Goal: Answer question/provide support: Share knowledge or assist other users

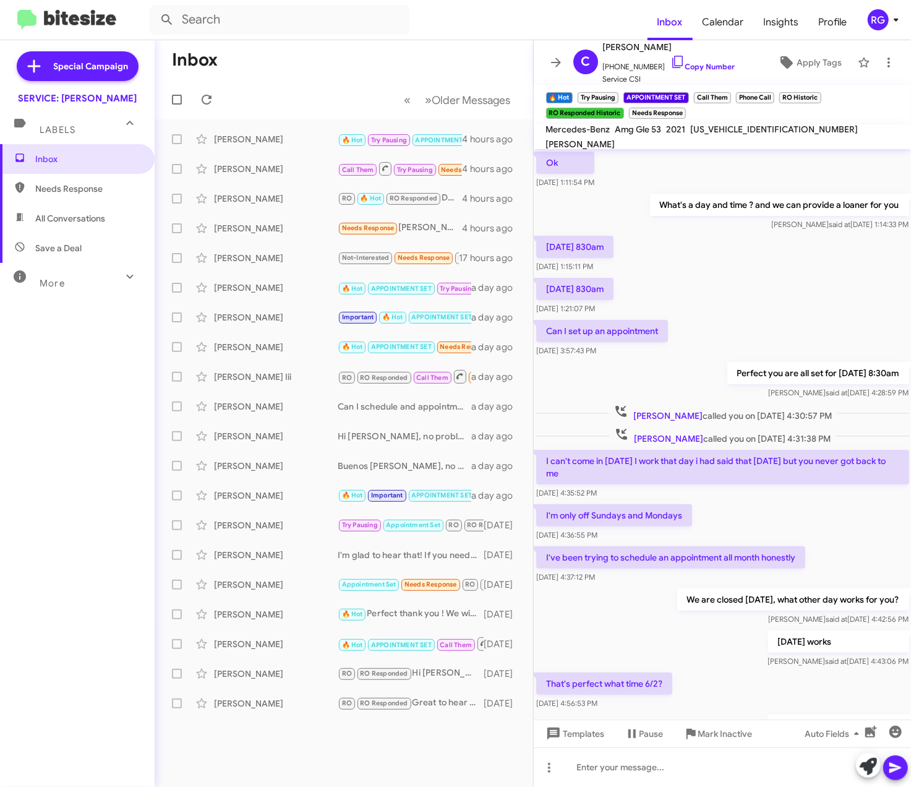
scroll to position [293, 0]
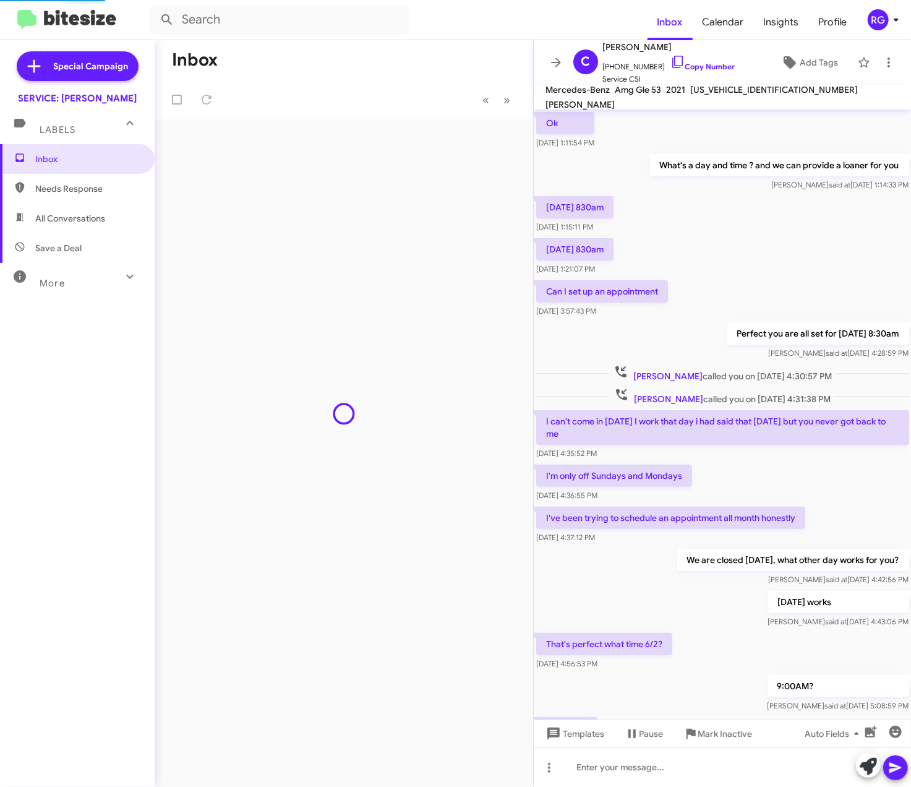
scroll to position [317, 0]
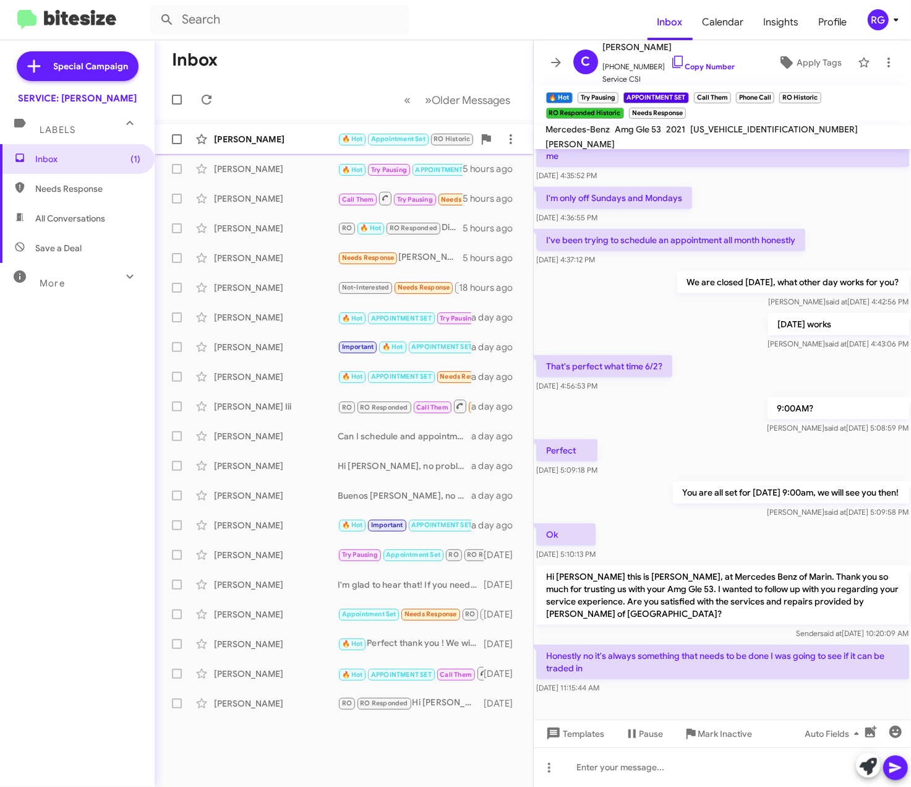
click at [303, 145] on div "[PERSON_NAME]" at bounding box center [276, 139] width 124 height 12
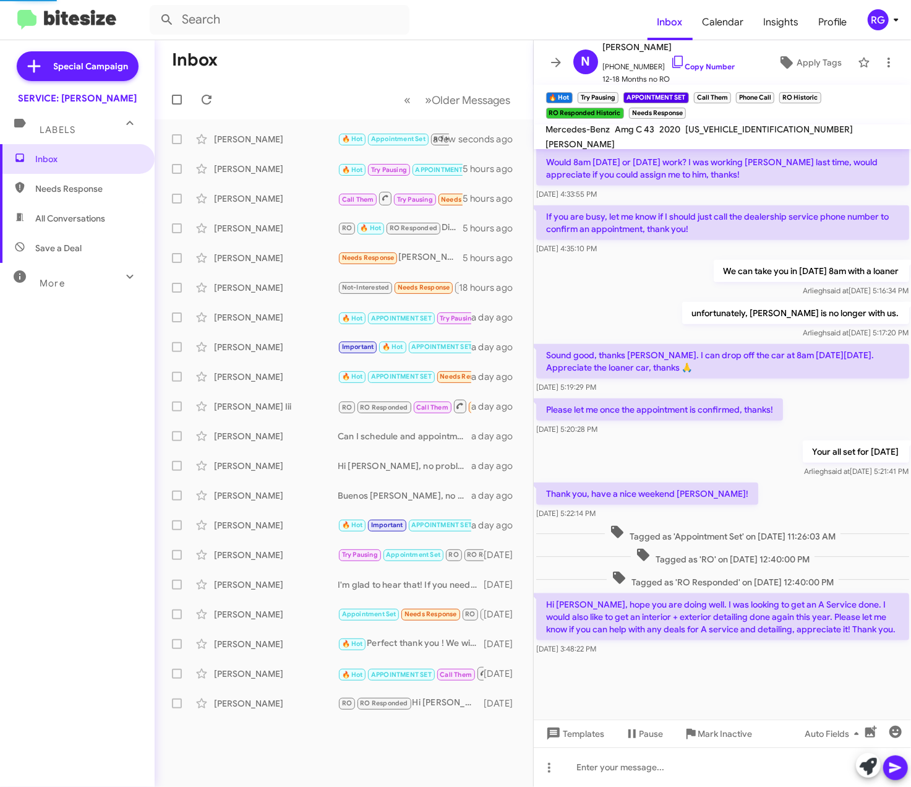
scroll to position [570, 0]
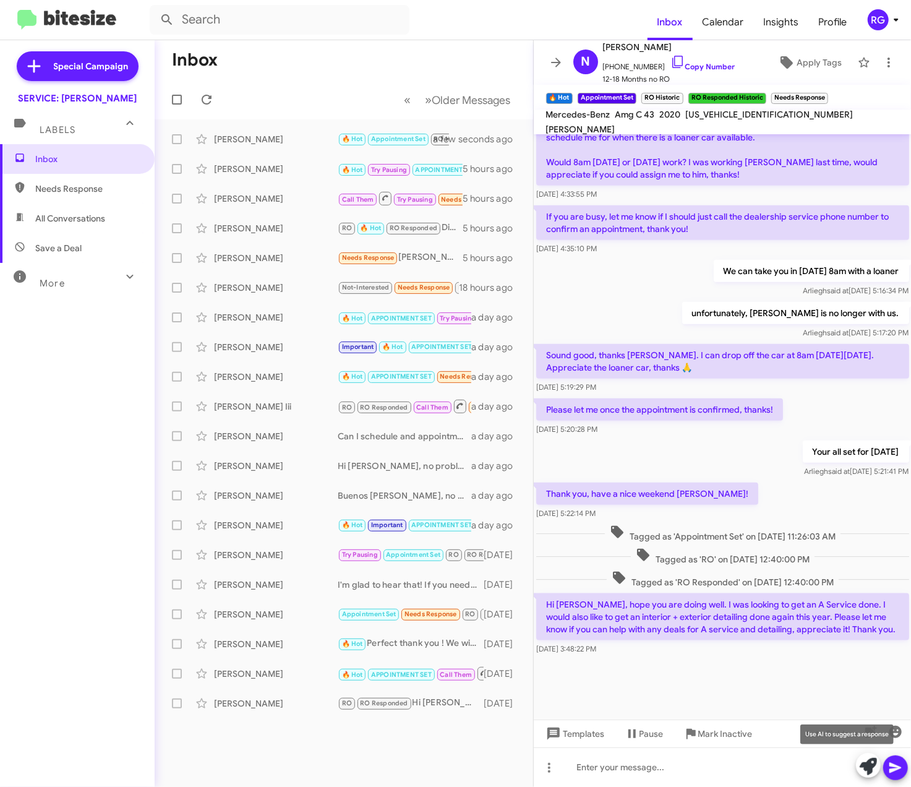
click at [862, 767] on icon at bounding box center [868, 766] width 17 height 17
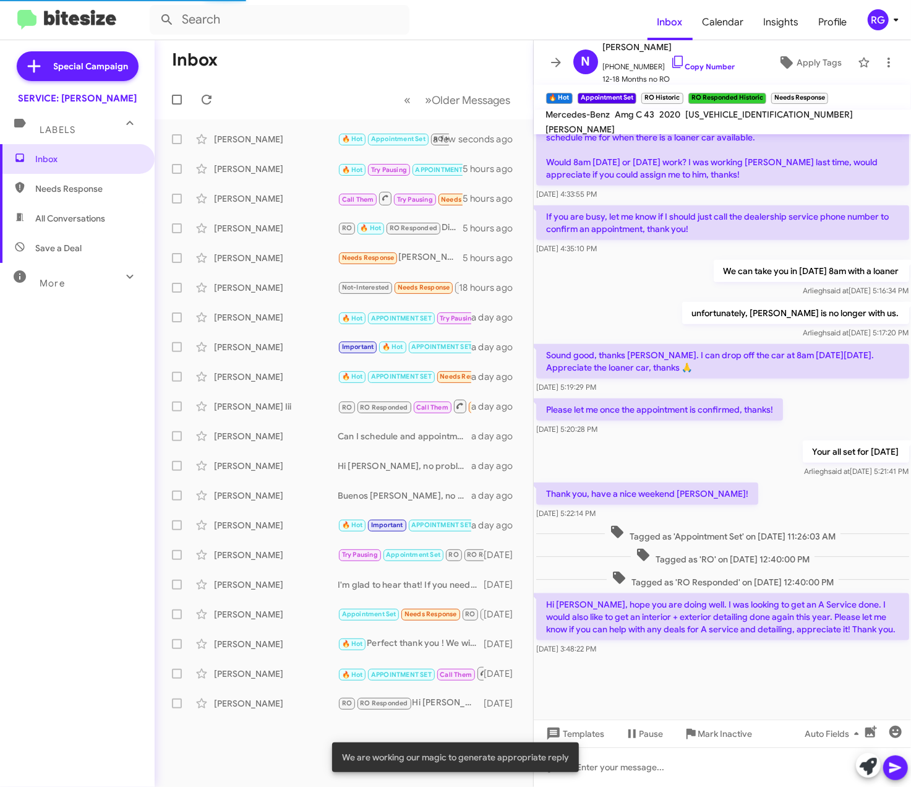
scroll to position [585, 0]
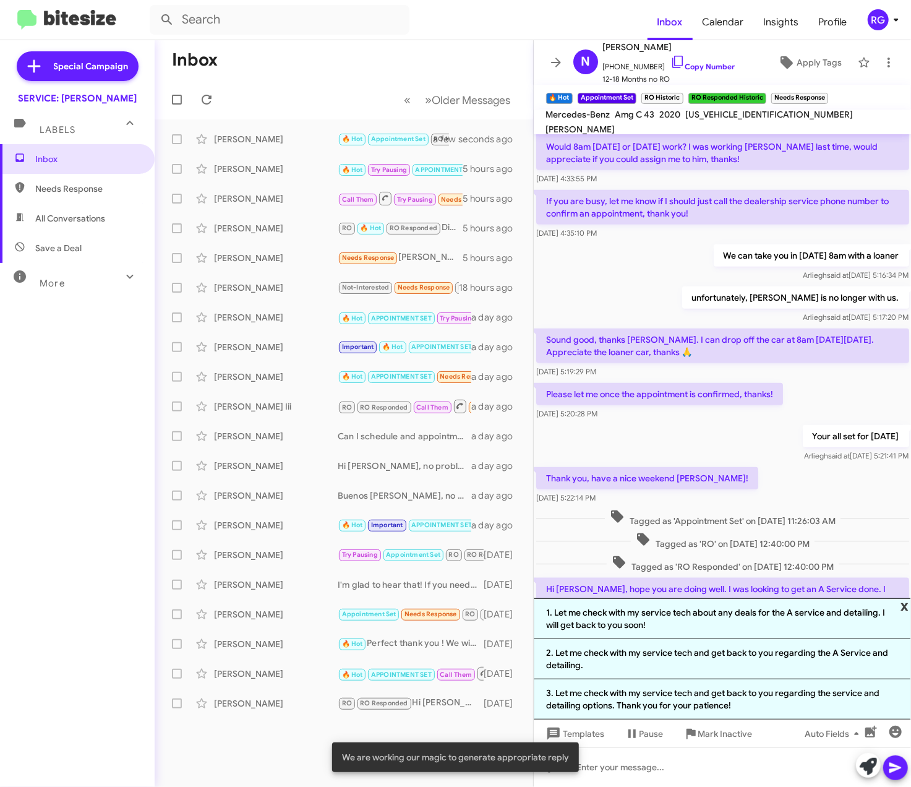
click at [906, 601] on span "x" at bounding box center [905, 605] width 8 height 15
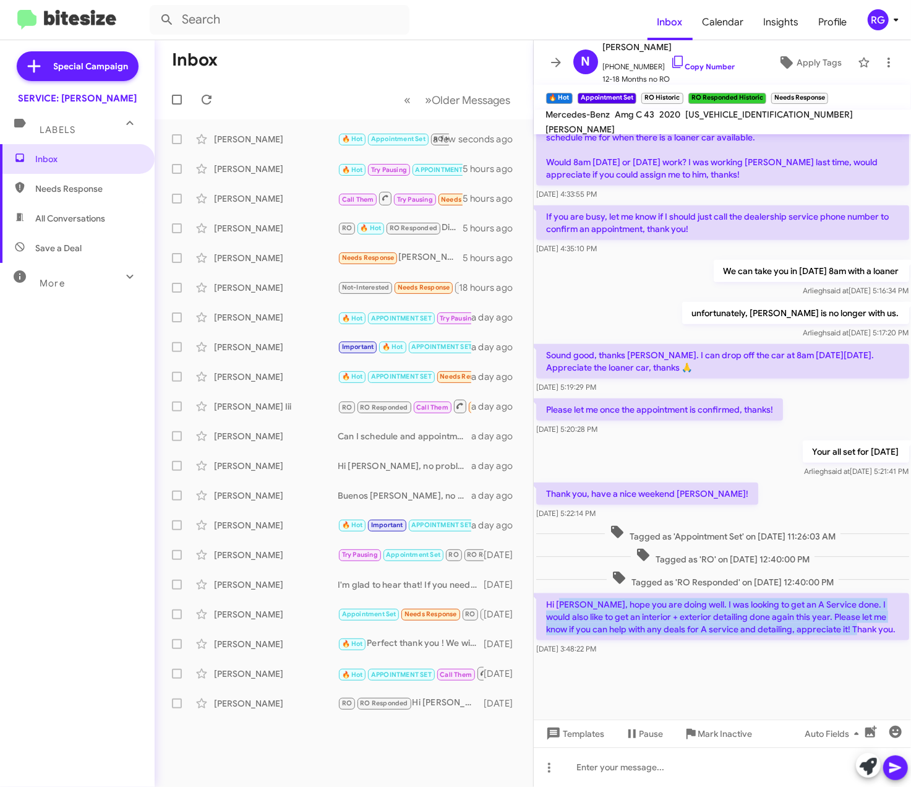
drag, startPoint x: 825, startPoint y: 612, endPoint x: 564, endPoint y: 596, distance: 260.9
click at [564, 596] on p "Hi [PERSON_NAME], hope you are doing well. I was looking to get an A Service do…" at bounding box center [722, 616] width 373 height 47
copy p "mar, hope you are doing well. I was looking to get an A Service done. I would a…"
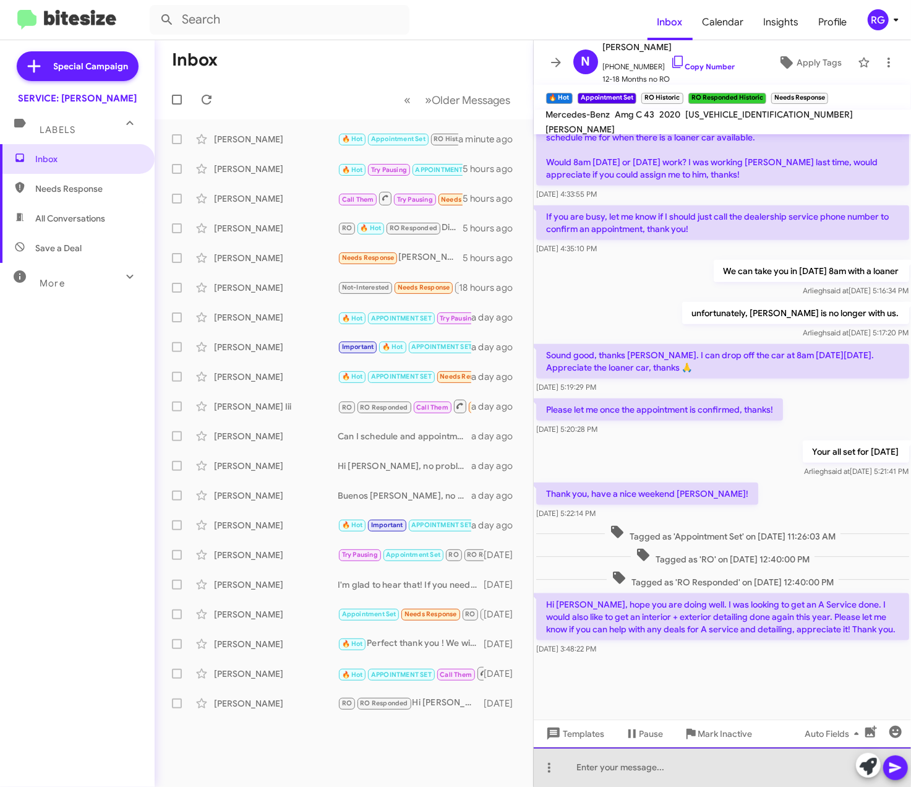
click at [636, 761] on div at bounding box center [723, 767] width 378 height 40
paste div
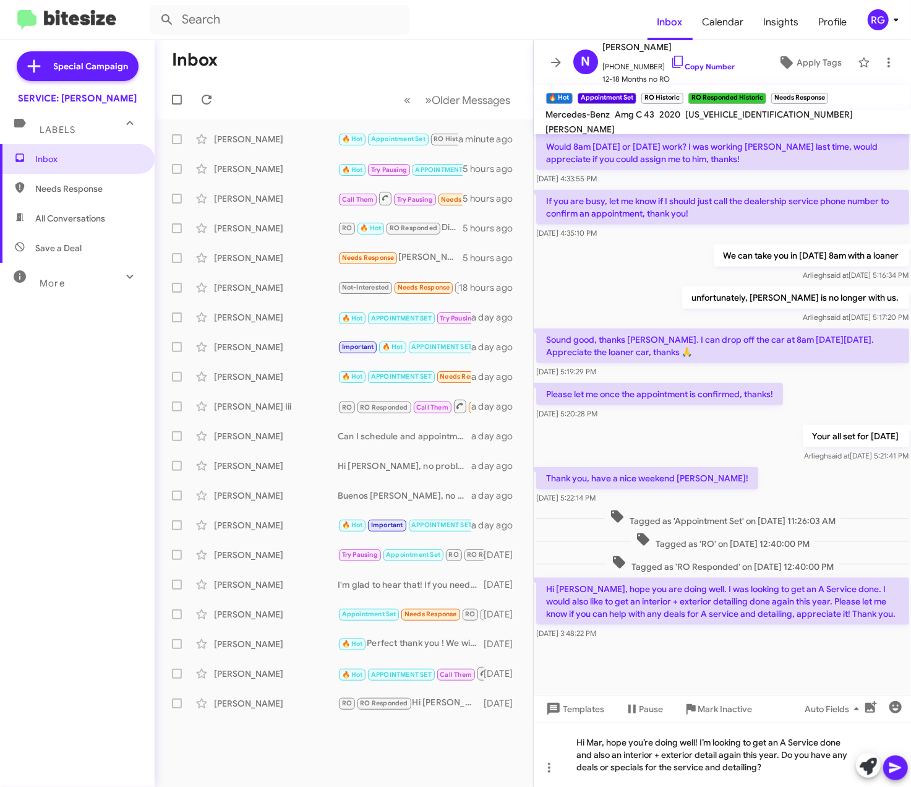
click at [737, 129] on mat-toolbar "Mercedes-Benz Amg C 43 2020 [US_VEHICLE_IDENTIFICATION_NUMBER] [PERSON_NAME]" at bounding box center [723, 122] width 378 height 25
click at [737, 122] on div "[US_VEHICLE_IDENTIFICATION_NUMBER]" at bounding box center [770, 114] width 173 height 15
copy span "[US_VEHICLE_IDENTIFICATION_NUMBER]"
click at [770, 766] on div "Hi Mar, hope you’re doing well! I’m looking to get an A Service done and also a…" at bounding box center [723, 755] width 378 height 64
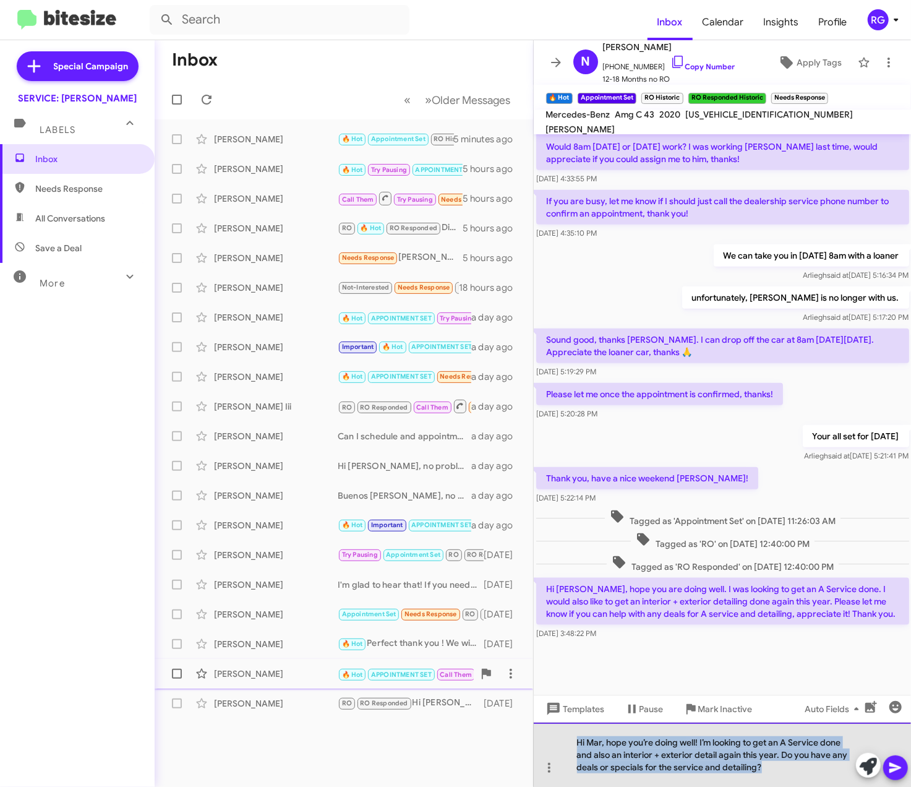
drag, startPoint x: 741, startPoint y: 763, endPoint x: 395, endPoint y: 662, distance: 360.8
click at [395, 662] on div "Inbox « Previous » Next Older Messages [PERSON_NAME] 🔥 Hot Appointment Set RO H…" at bounding box center [533, 413] width 757 height 747
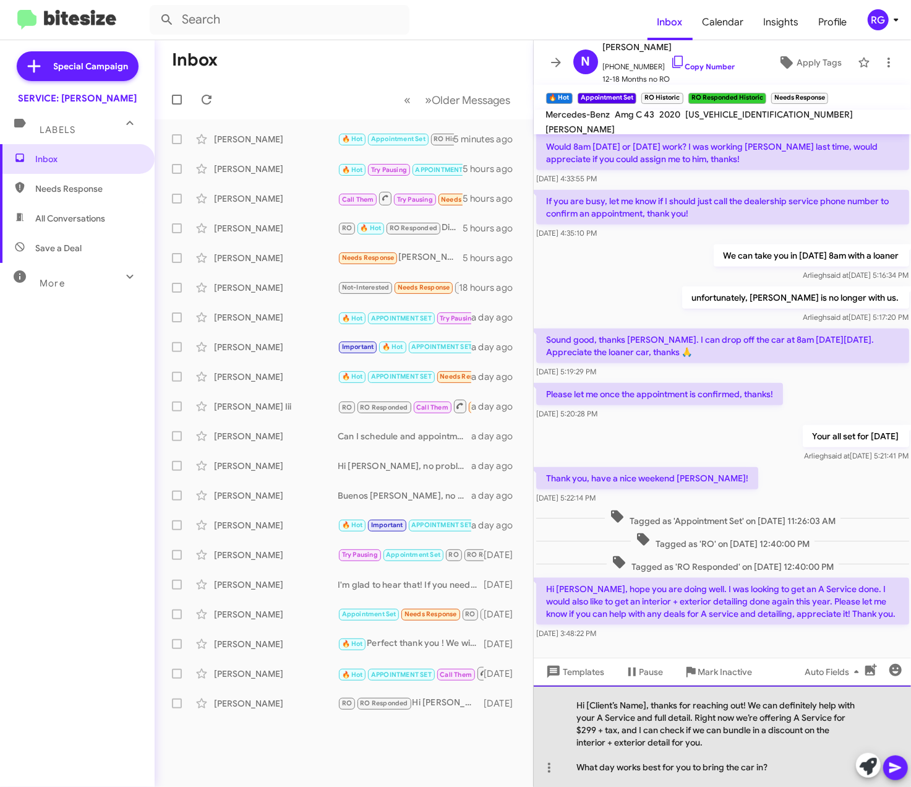
click at [642, 700] on div "Hi [Client’s Name], thanks for reaching out! We can definitely help with your A…" at bounding box center [723, 735] width 378 height 101
drag, startPoint x: 647, startPoint y: 705, endPoint x: 587, endPoint y: 706, distance: 60.0
click at [587, 706] on div "Hi [Client’s Name], thanks for reaching out! We can definitely help with your A…" at bounding box center [723, 735] width 378 height 101
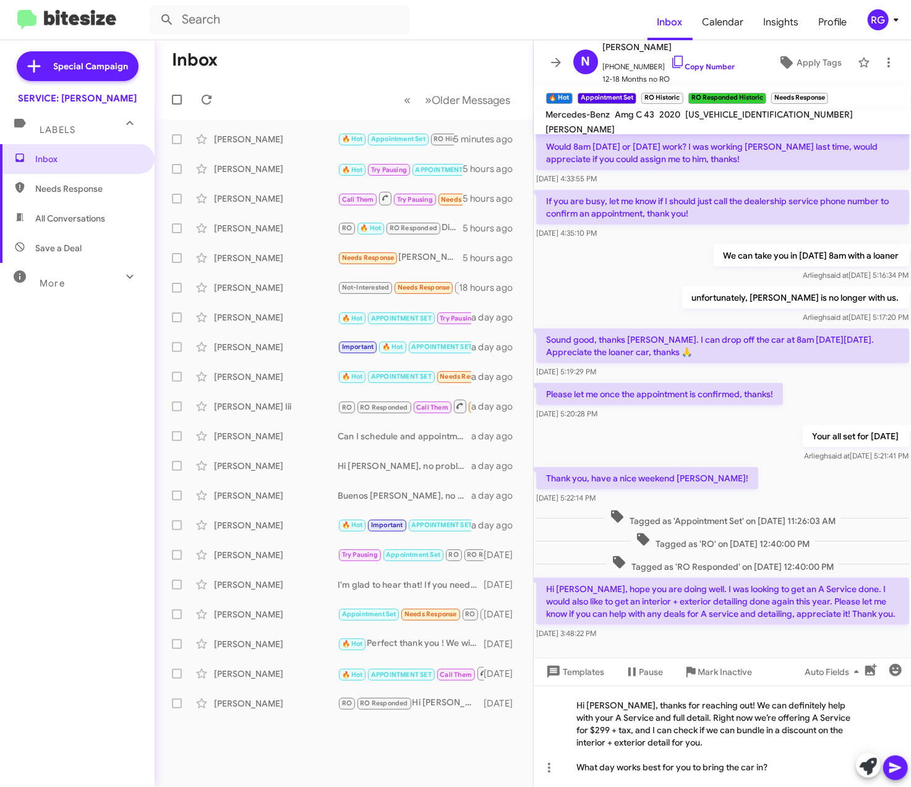
click at [724, 117] on span "[US_VEHICLE_IDENTIFICATION_NUMBER]" at bounding box center [770, 114] width 168 height 11
drag, startPoint x: 724, startPoint y: 117, endPoint x: 729, endPoint y: 122, distance: 7.4
click at [729, 120] on span "[US_VEHICLE_IDENTIFICATION_NUMBER]" at bounding box center [770, 114] width 168 height 11
copy span "[US_VEHICLE_IDENTIFICATION_NUMBER]"
click at [338, 129] on div "[PERSON_NAME] 🔥 Hot Appointment Set RO Historic RO Responded Historic Needs Res…" at bounding box center [344, 139] width 359 height 25
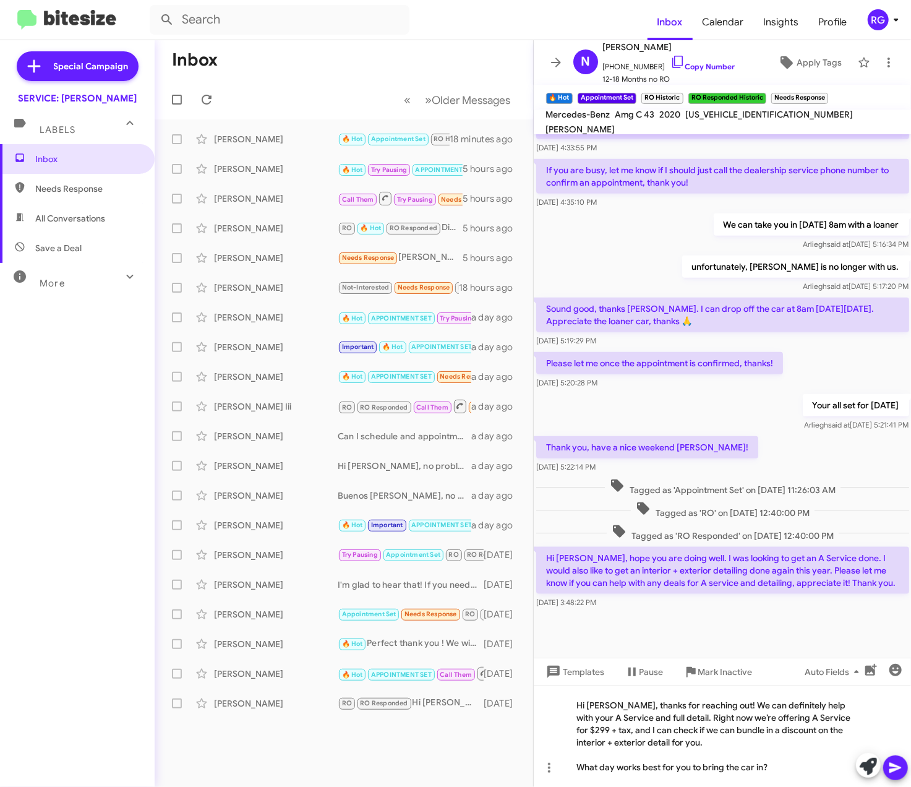
scroll to position [632, 0]
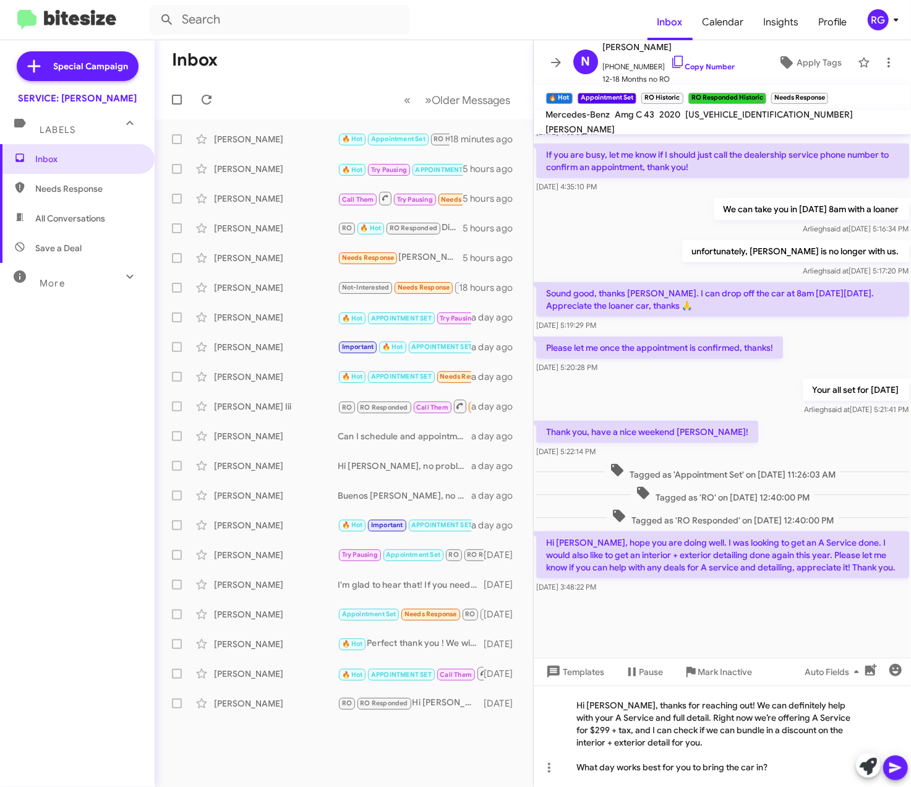
click at [740, 120] on span "[US_VEHICLE_IDENTIFICATION_NUMBER]" at bounding box center [770, 114] width 168 height 11
copy span "[US_VEHICLE_IDENTIFICATION_NUMBER]"
